Goal: Find contact information: Find contact information

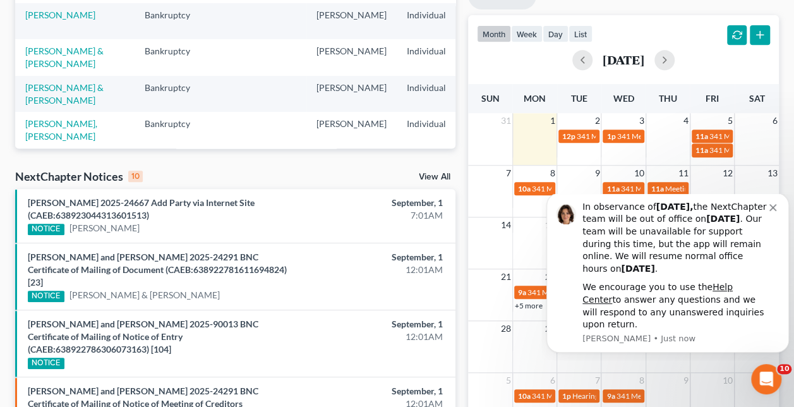
click at [644, 30] on div "month week day list [DATE]" at bounding box center [623, 45] width 323 height 61
click at [780, 225] on div "In observance of [DATE], the NextChapter team will be out of office [DATE][DATE…" at bounding box center [667, 273] width 243 height 160
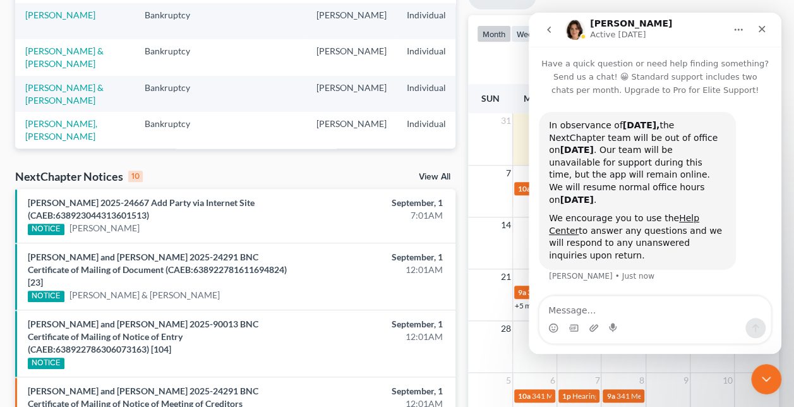
click at [764, 29] on icon "Close" at bounding box center [762, 29] width 10 height 10
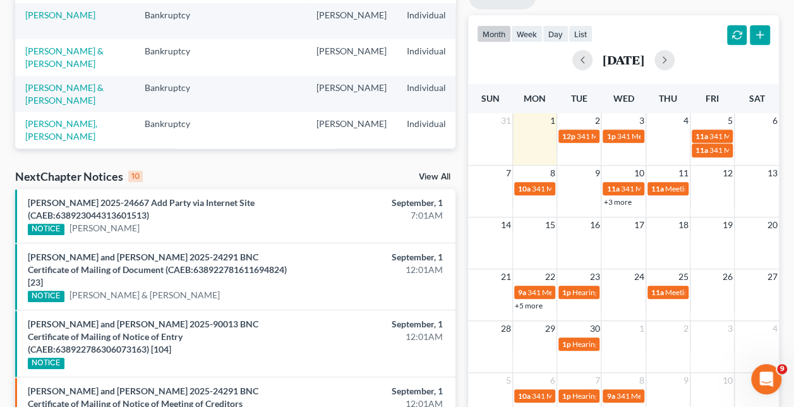
click at [545, 184] on span "341 Meeting for [PERSON_NAME]" at bounding box center [589, 188] width 114 height 9
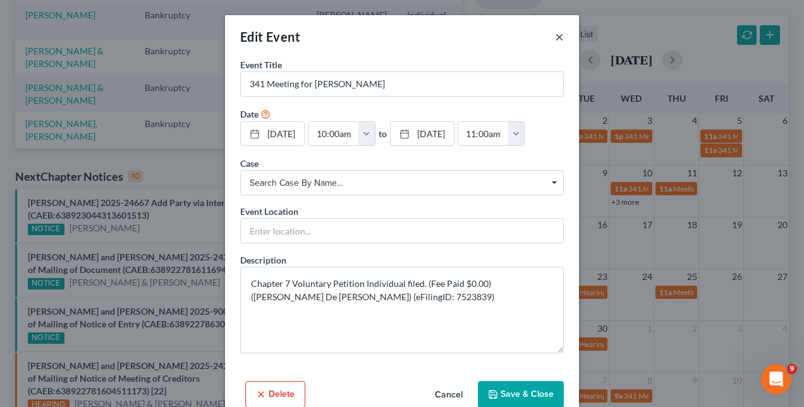
click at [555, 33] on button "×" at bounding box center [559, 36] width 9 height 15
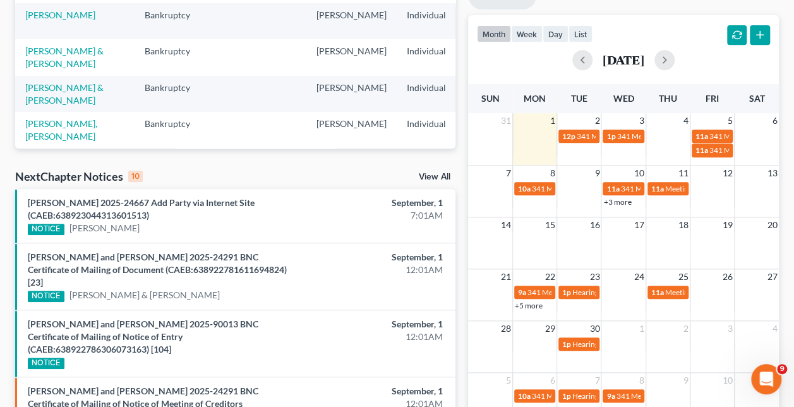
click at [618, 201] on link "+3 more" at bounding box center [617, 201] width 28 height 9
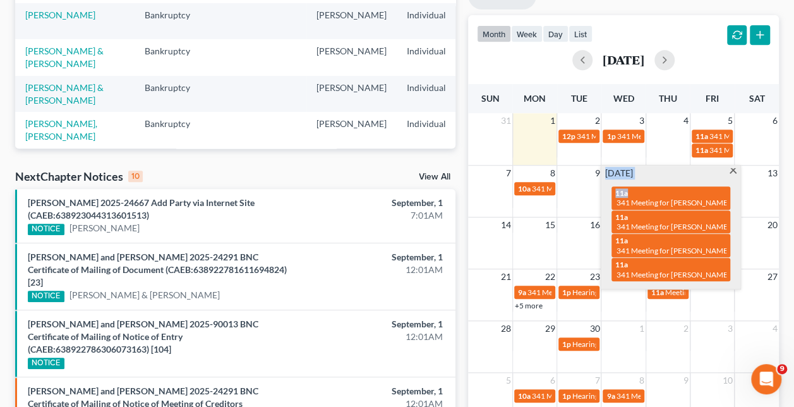
drag, startPoint x: 738, startPoint y: 168, endPoint x: 731, endPoint y: 170, distance: 7.2
click at [731, 170] on div "[DATE] 11a 341 Meeting for [PERSON_NAME] 11a 341 Meeting for [PERSON_NAME] Verd…" at bounding box center [670, 228] width 139 height 124
click at [731, 170] on span at bounding box center [732, 172] width 9 height 8
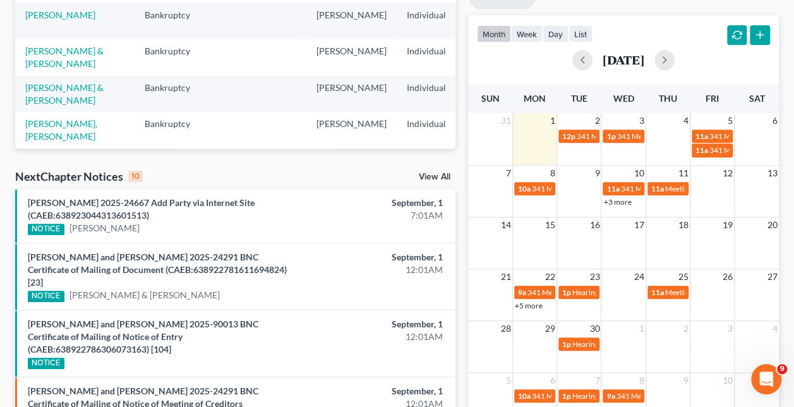
click at [674, 188] on span "Meeting of Creditors for [PERSON_NAME] & [PERSON_NAME]" at bounding box center [768, 188] width 207 height 9
select select "Days"
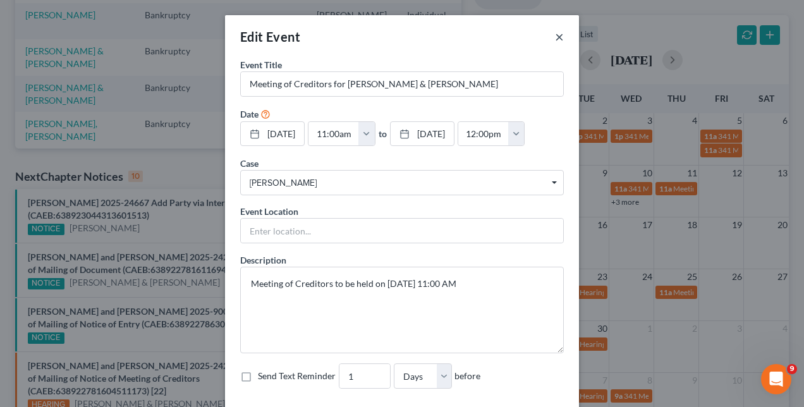
click at [557, 30] on button "×" at bounding box center [559, 36] width 9 height 15
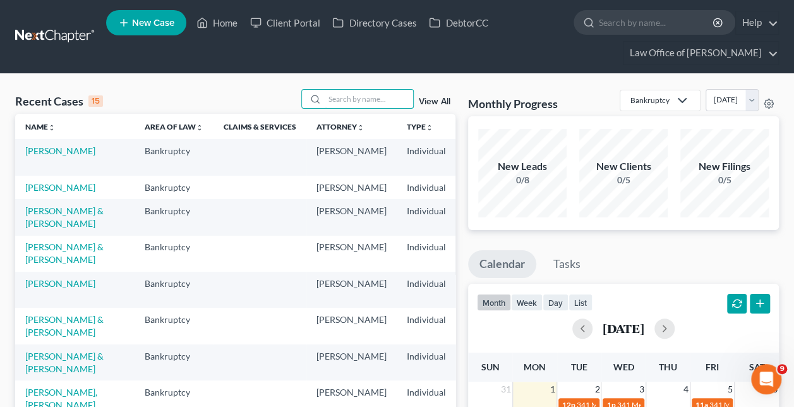
click at [407, 95] on input "search" at bounding box center [369, 99] width 88 height 18
paste input "[PERSON_NAME]"
type input "[PERSON_NAME]"
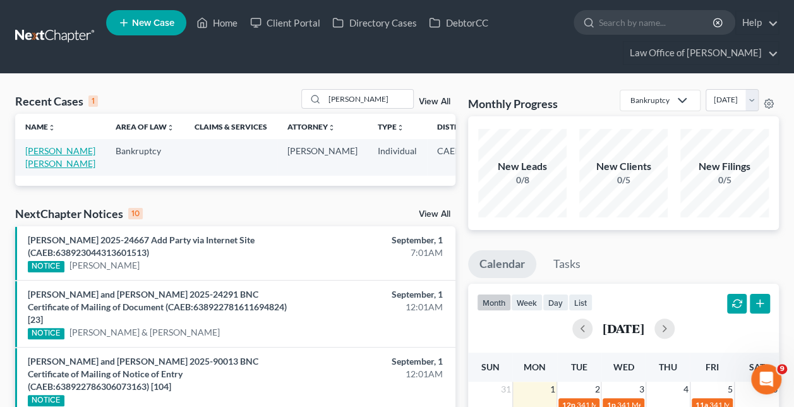
click at [41, 162] on link "[PERSON_NAME] [PERSON_NAME]" at bounding box center [60, 156] width 70 height 23
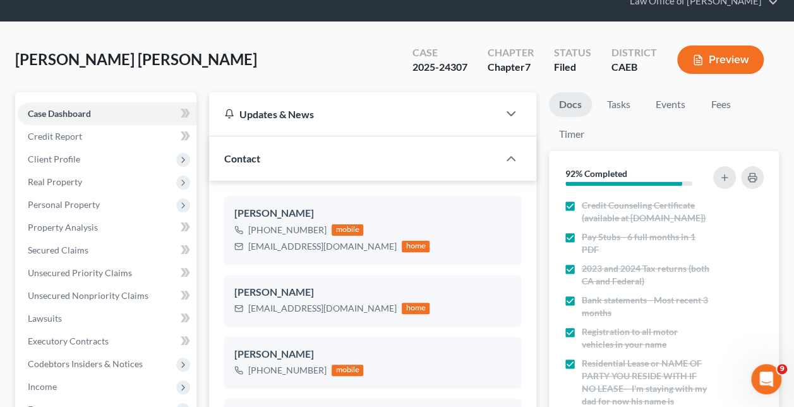
scroll to position [52, 0]
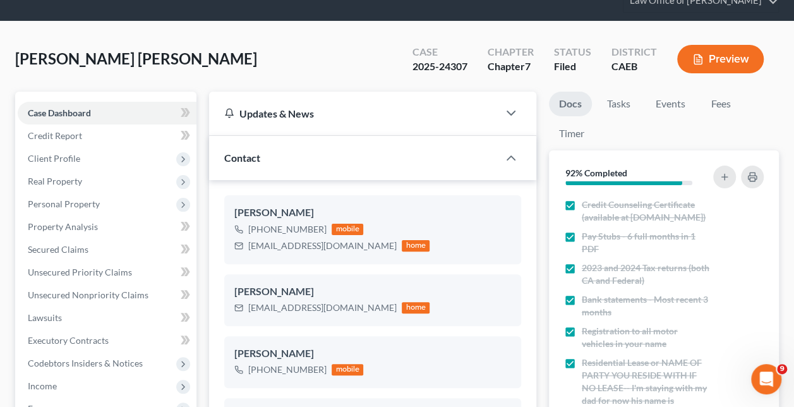
drag, startPoint x: 322, startPoint y: 226, endPoint x: 262, endPoint y: 230, distance: 60.1
click at [262, 230] on div "[PHONE_NUMBER] mobile" at bounding box center [331, 229] width 195 height 16
copy div "209) 225-5972"
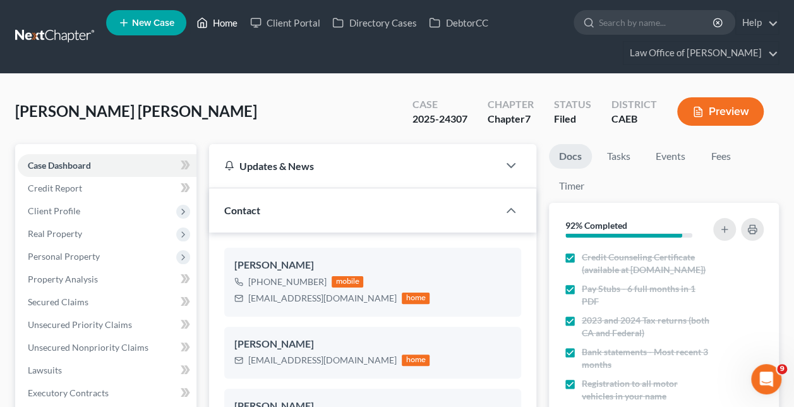
click at [224, 29] on link "Home" at bounding box center [217, 22] width 54 height 23
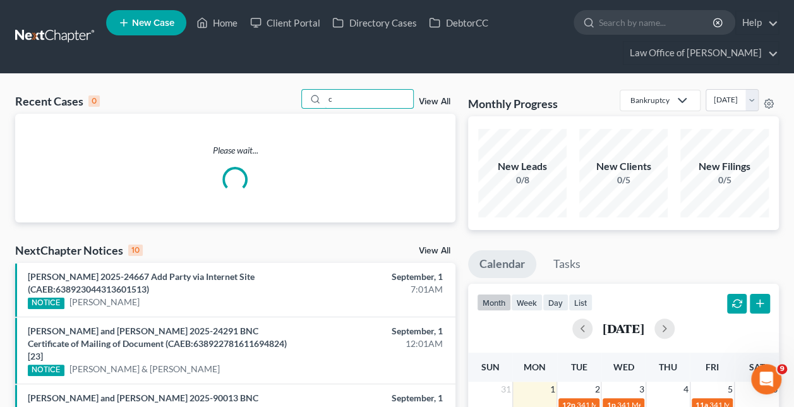
click at [352, 93] on input "c" at bounding box center [369, 99] width 88 height 18
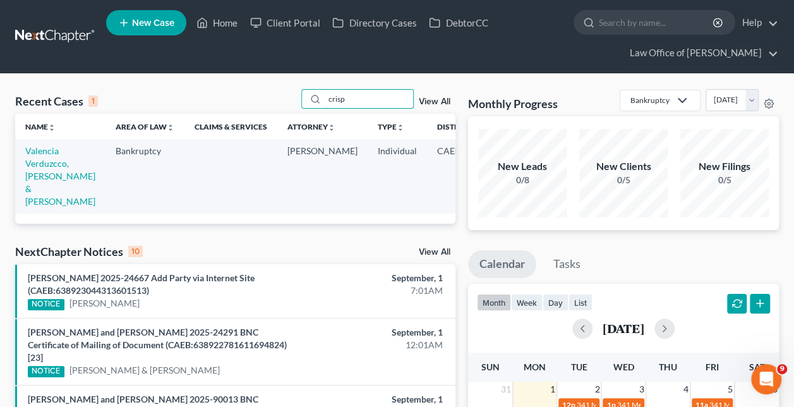
type input "crisp"
click at [43, 159] on link "Valencia Verduzcco, [PERSON_NAME] & [PERSON_NAME]" at bounding box center [60, 175] width 70 height 61
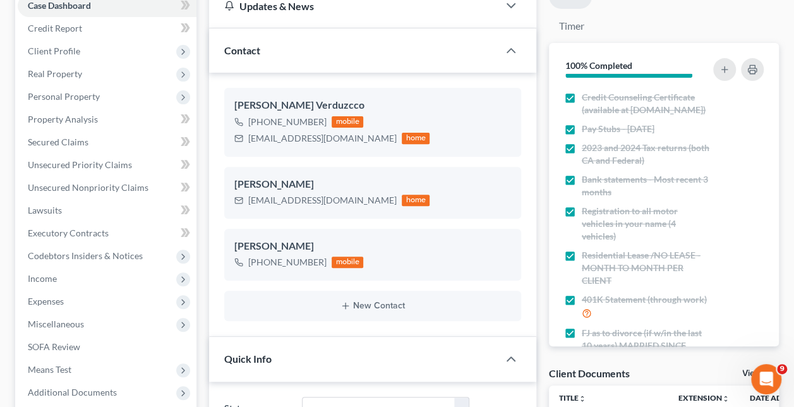
scroll to position [442, 0]
drag, startPoint x: 322, startPoint y: 120, endPoint x: 260, endPoint y: 122, distance: 61.9
click at [260, 122] on div "[PHONE_NUMBER] mobile" at bounding box center [331, 122] width 195 height 16
copy div "[PHONE_NUMBER]"
drag, startPoint x: 323, startPoint y: 256, endPoint x: 261, endPoint y: 274, distance: 64.2
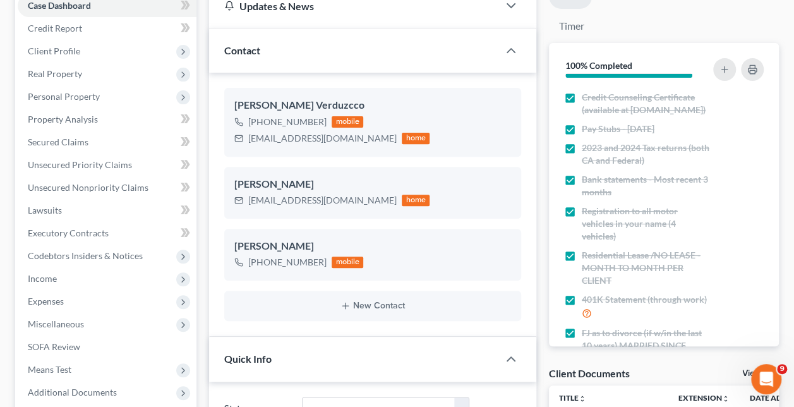
click at [261, 274] on div "[PERSON_NAME] [PHONE_NUMBER] mobile" at bounding box center [372, 255] width 297 height 52
copy div "[PHONE_NUMBER]"
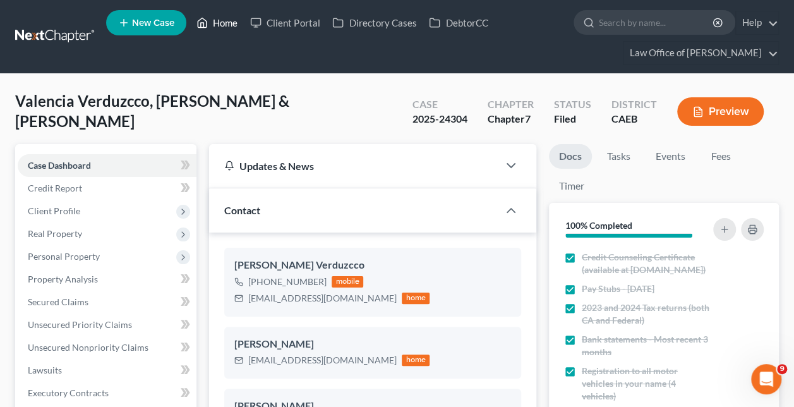
click at [227, 14] on link "Home" at bounding box center [217, 22] width 54 height 23
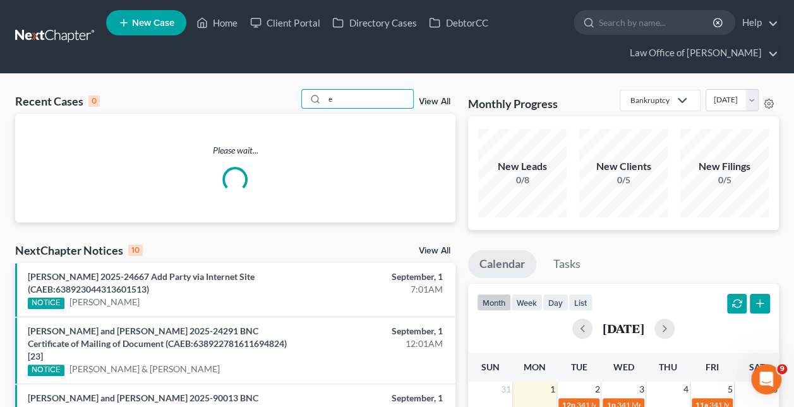
click at [351, 92] on input "e" at bounding box center [369, 99] width 88 height 18
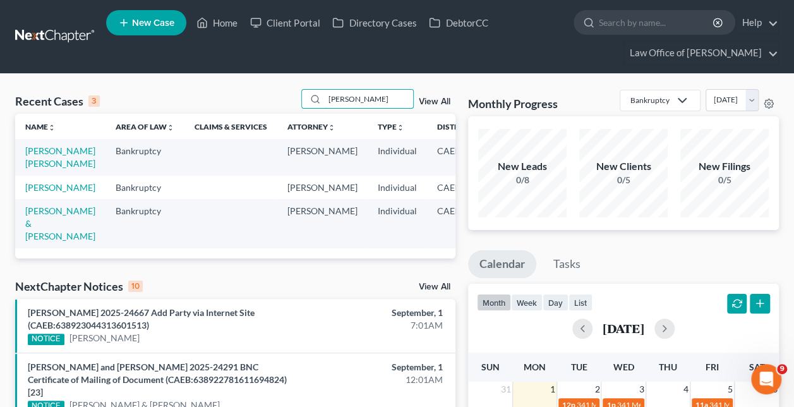
type input "[PERSON_NAME]"
click at [45, 169] on link "[PERSON_NAME] [PERSON_NAME]" at bounding box center [60, 156] width 70 height 23
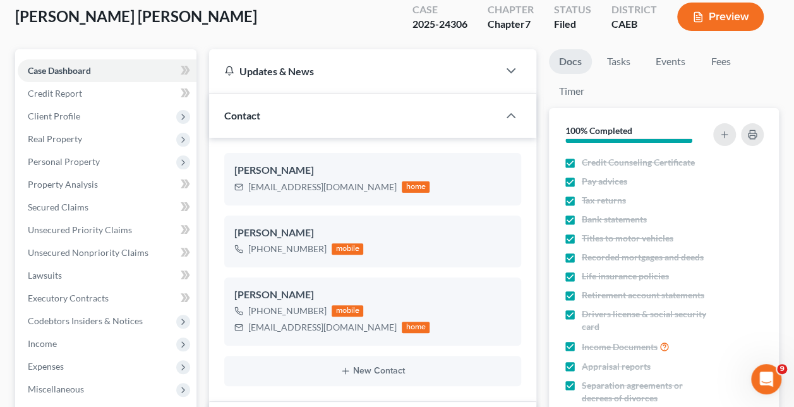
scroll to position [97, 0]
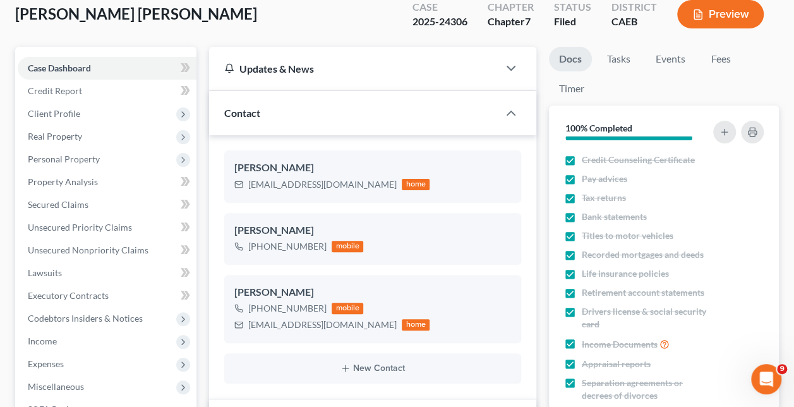
drag, startPoint x: 323, startPoint y: 250, endPoint x: 260, endPoint y: 252, distance: 63.2
click at [260, 252] on div "[PHONE_NUMBER] mobile" at bounding box center [298, 246] width 129 height 16
copy div "[PHONE_NUMBER]"
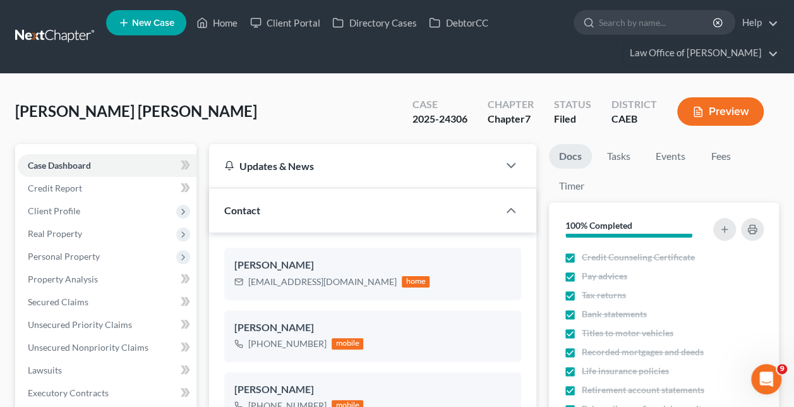
drag, startPoint x: 236, startPoint y: 9, endPoint x: 224, endPoint y: 18, distance: 14.9
click at [224, 18] on ul "New Case Home Client Portal Directory Cases DebtorCC - No Result - See all resu…" at bounding box center [442, 36] width 673 height 61
click at [224, 18] on link "Home" at bounding box center [217, 22] width 54 height 23
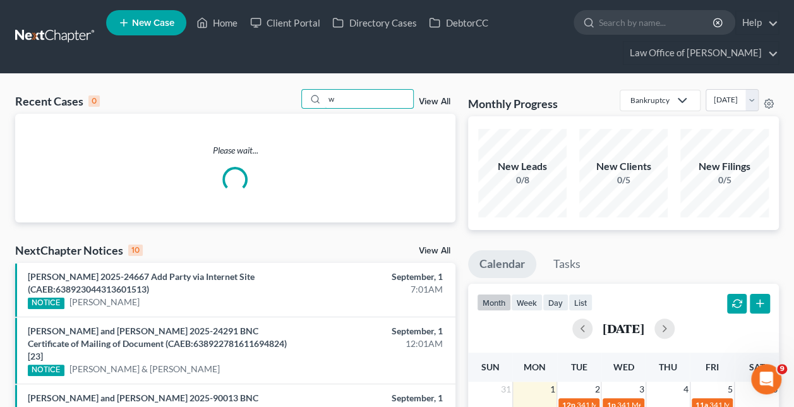
click at [343, 95] on input "w" at bounding box center [369, 99] width 88 height 18
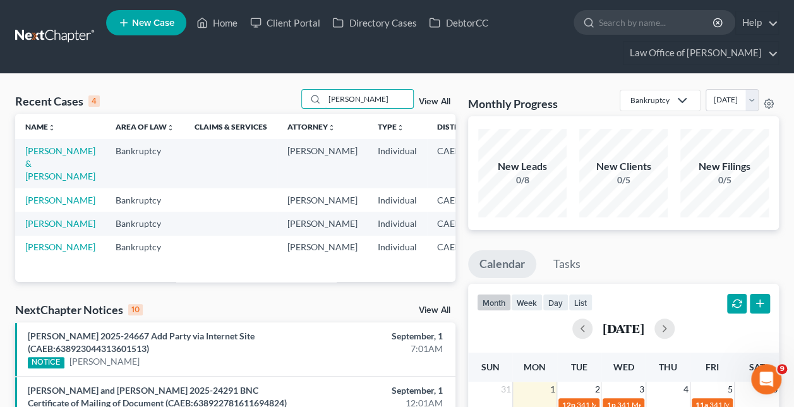
type input "[PERSON_NAME]"
click at [44, 156] on td "[PERSON_NAME] & [PERSON_NAME]" at bounding box center [60, 163] width 90 height 49
click at [47, 162] on link "[PERSON_NAME] & [PERSON_NAME]" at bounding box center [60, 163] width 70 height 36
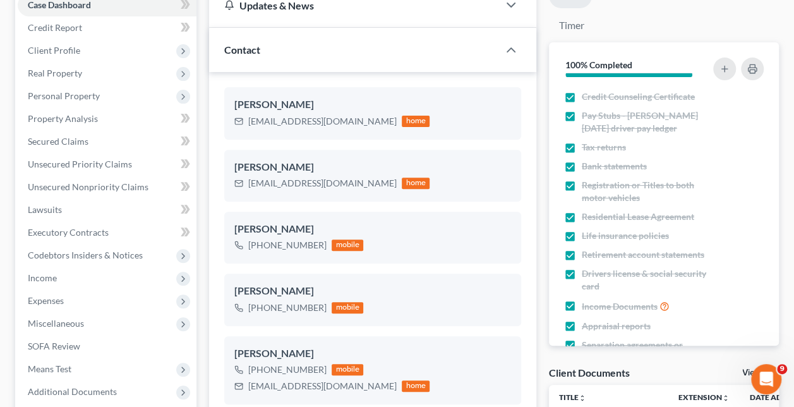
scroll to position [161, 0]
drag, startPoint x: 323, startPoint y: 244, endPoint x: 261, endPoint y: 251, distance: 62.4
click at [261, 251] on div "[PHONE_NUMBER] mobile" at bounding box center [298, 244] width 129 height 16
copy div "[PHONE_NUMBER]"
drag, startPoint x: 323, startPoint y: 306, endPoint x: 260, endPoint y: 315, distance: 63.8
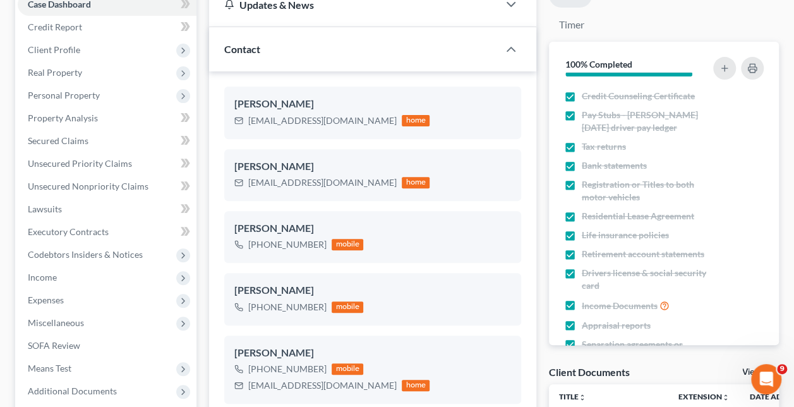
click at [260, 315] on div "[PERSON_NAME] [PHONE_NUMBER] mobile" at bounding box center [372, 299] width 297 height 52
copy div "[PHONE_NUMBER]"
